Goal: Information Seeking & Learning: Learn about a topic

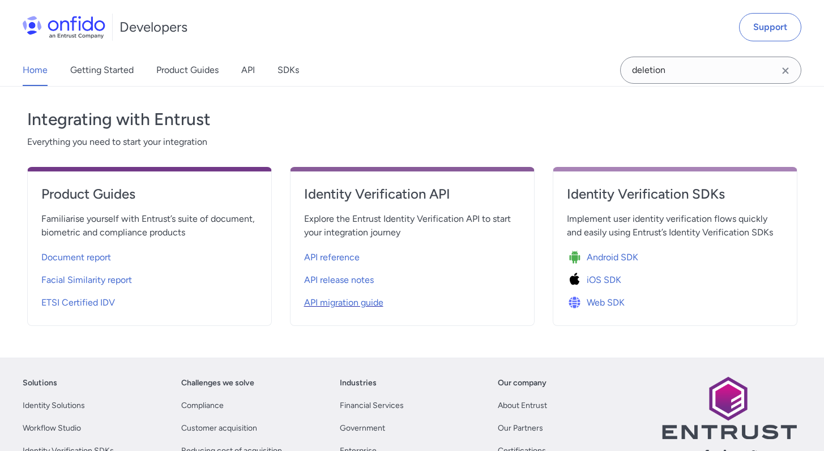
scroll to position [378, 0]
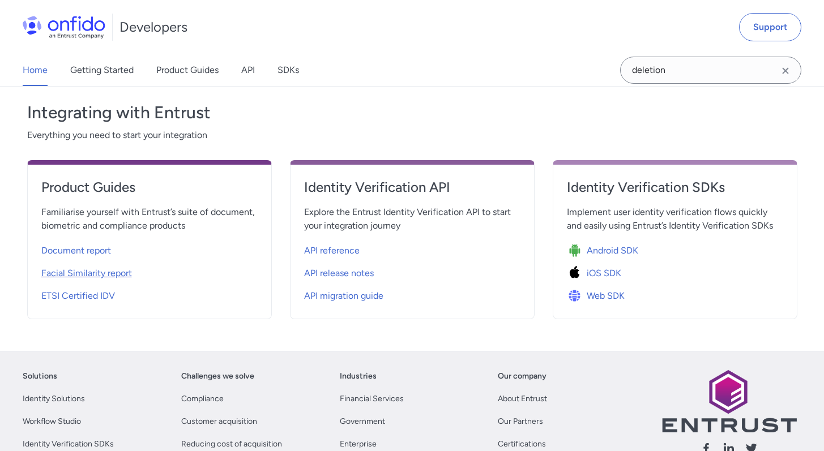
click at [97, 268] on span "Facial Similarity report" at bounding box center [86, 274] width 91 height 14
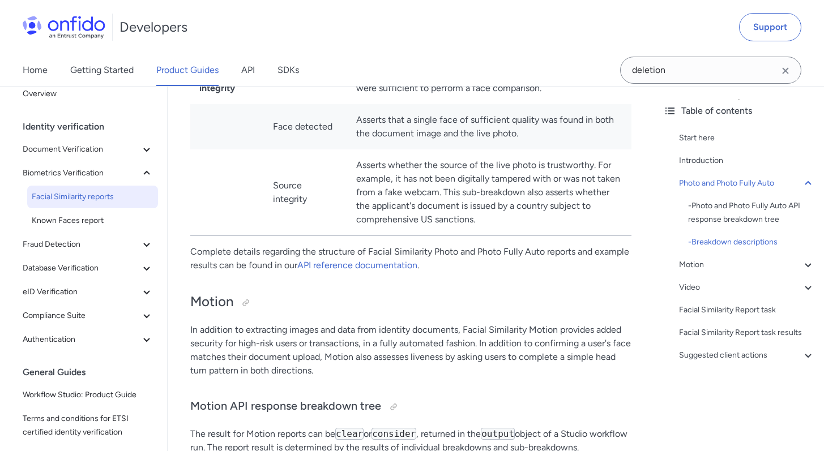
scroll to position [1264, 0]
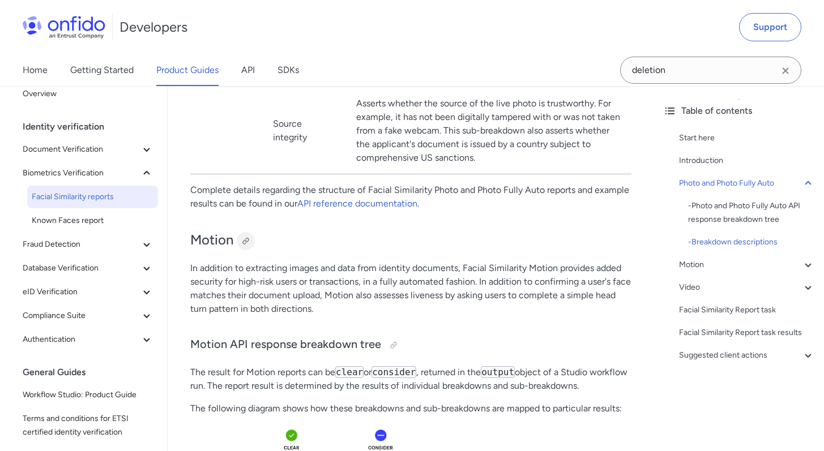
click at [248, 246] on div at bounding box center [245, 241] width 9 height 9
